Goal: Transaction & Acquisition: Obtain resource

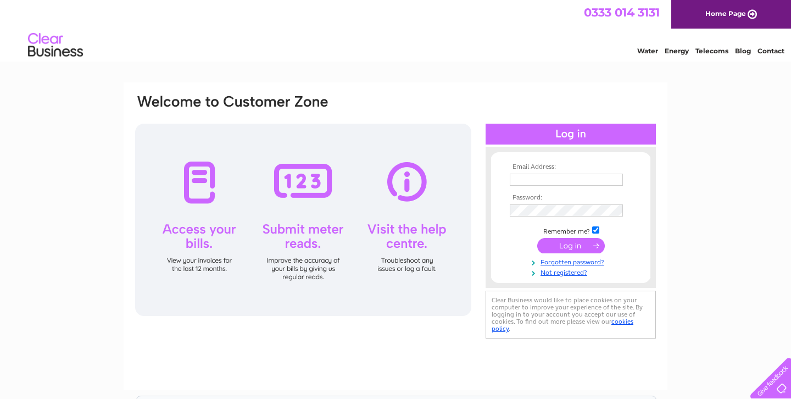
type input "[EMAIL_ADDRESS][DOMAIN_NAME]"
click at [572, 180] on input "[EMAIL_ADDRESS][DOMAIN_NAME]" at bounding box center [566, 180] width 113 height 12
type input "[EMAIL_ADDRESS][DOMAIN_NAME]"
click at [571, 238] on input "submit" at bounding box center [571, 245] width 68 height 15
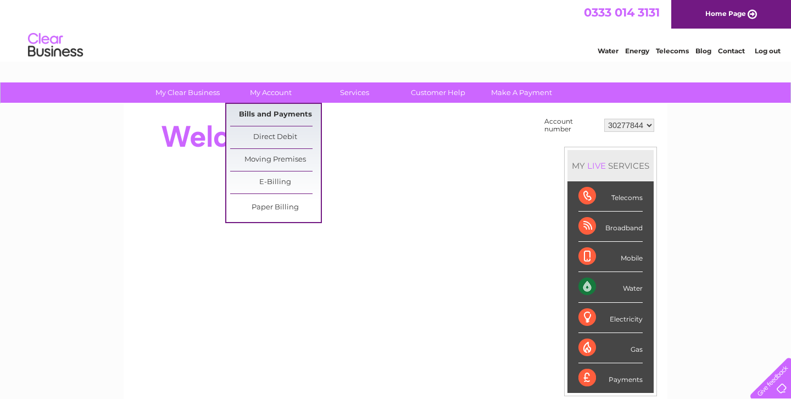
click at [269, 114] on link "Bills and Payments" at bounding box center [275, 115] width 91 height 22
click at [266, 112] on link "Bills and Payments" at bounding box center [275, 115] width 91 height 22
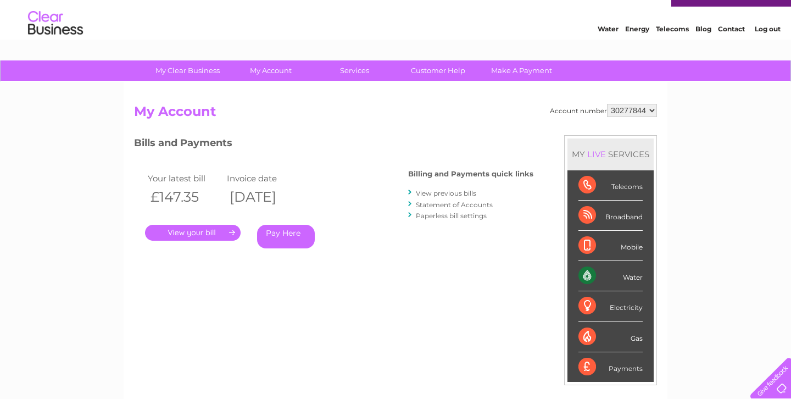
click at [209, 236] on link "." at bounding box center [193, 233] width 96 height 16
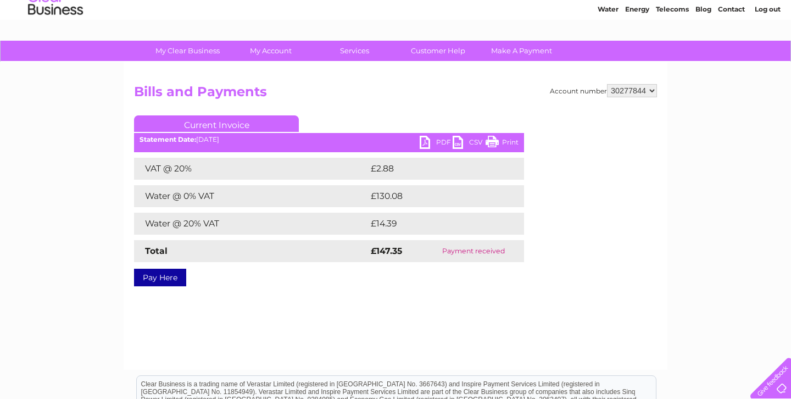
scroll to position [44, 0]
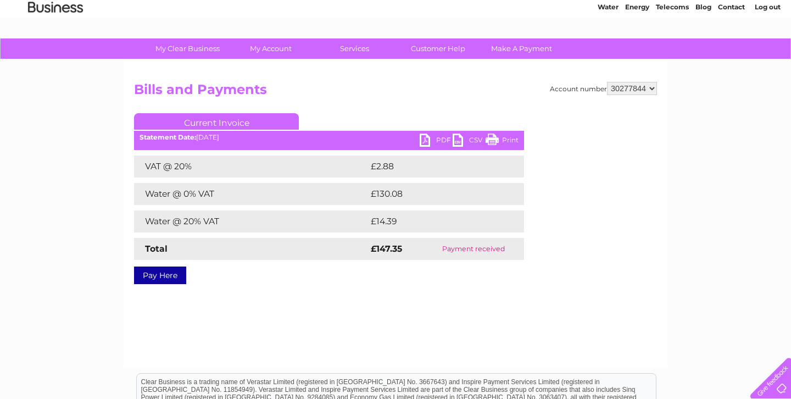
click at [436, 137] on link "PDF" at bounding box center [436, 141] width 33 height 16
